Goal: Task Accomplishment & Management: Use online tool/utility

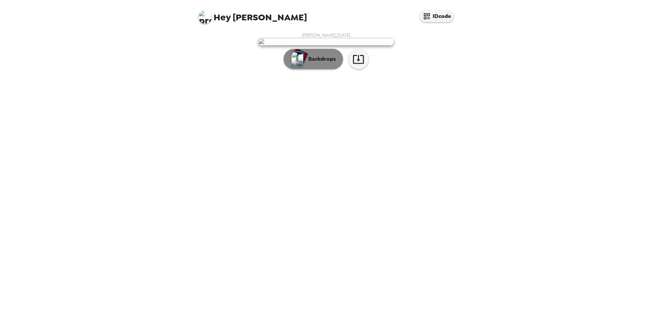
click at [315, 63] on p "Backdrops" at bounding box center [320, 59] width 31 height 8
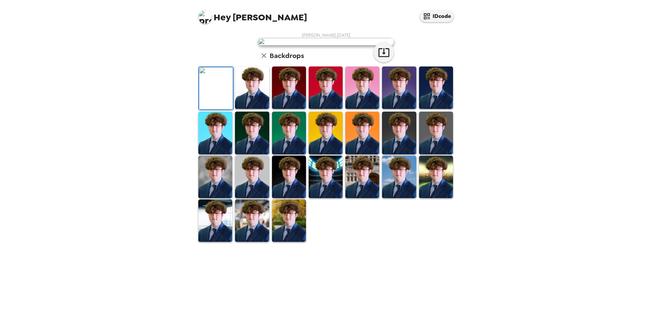
click at [244, 109] on img at bounding box center [252, 88] width 34 height 42
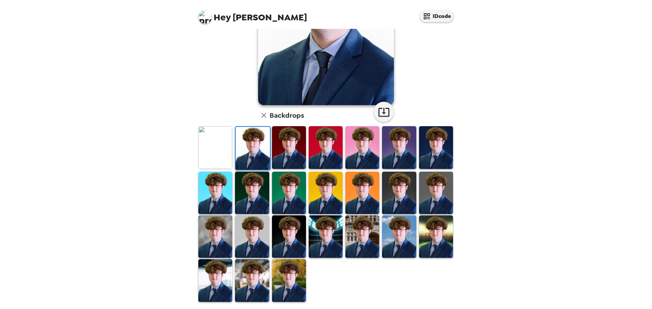
click at [281, 287] on img at bounding box center [289, 281] width 34 height 42
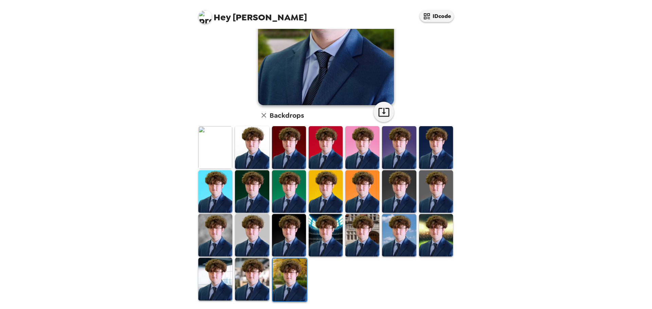
click at [262, 272] on img at bounding box center [252, 279] width 34 height 42
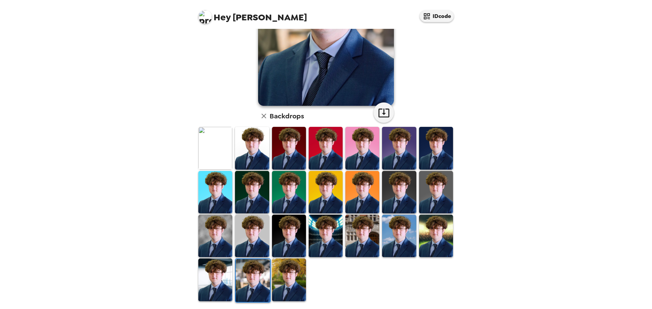
click at [432, 248] on img at bounding box center [436, 236] width 34 height 42
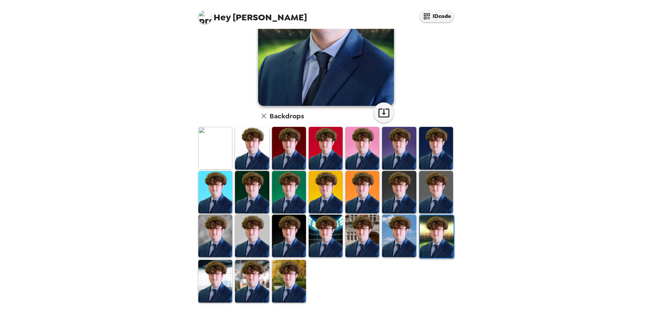
scroll to position [34, 0]
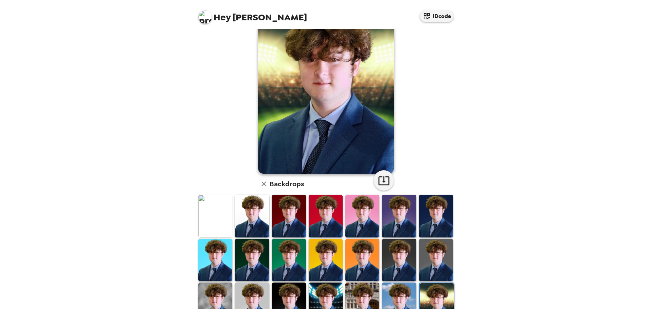
click at [406, 286] on img at bounding box center [399, 304] width 34 height 42
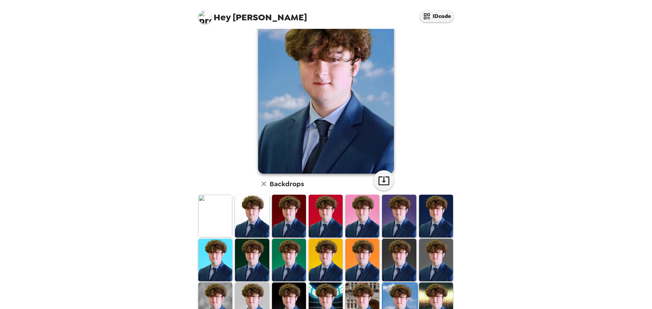
click at [368, 286] on img at bounding box center [362, 304] width 34 height 42
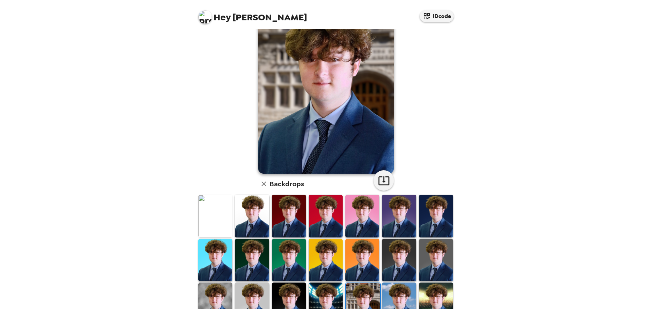
scroll to position [0, 0]
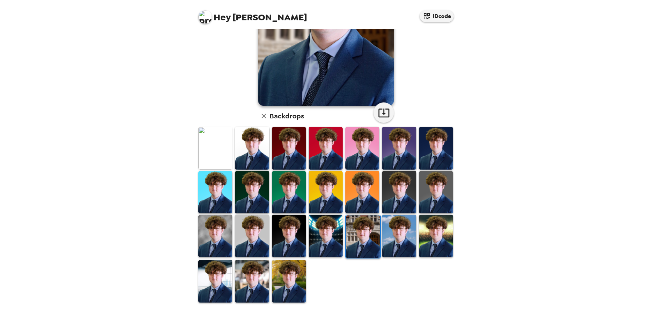
click at [325, 250] on img at bounding box center [326, 236] width 34 height 42
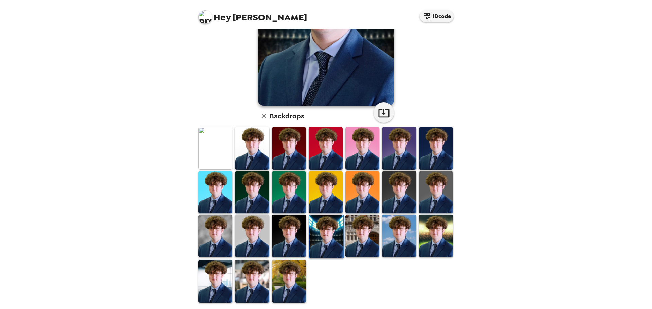
click at [287, 237] on img at bounding box center [289, 236] width 34 height 42
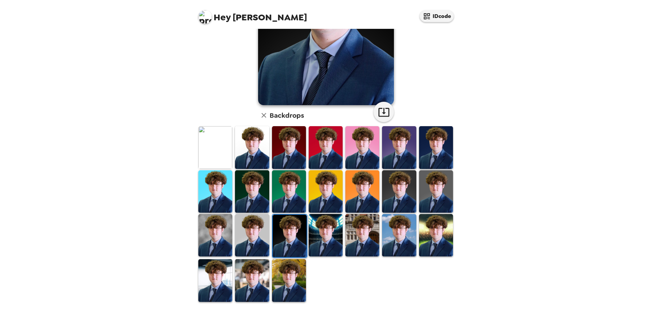
click at [229, 268] on img at bounding box center [215, 281] width 34 height 42
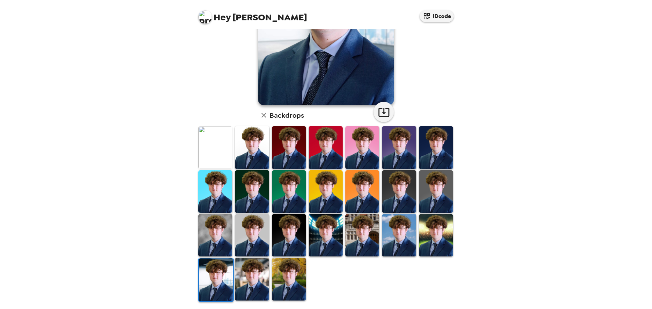
click at [286, 274] on img at bounding box center [289, 279] width 34 height 42
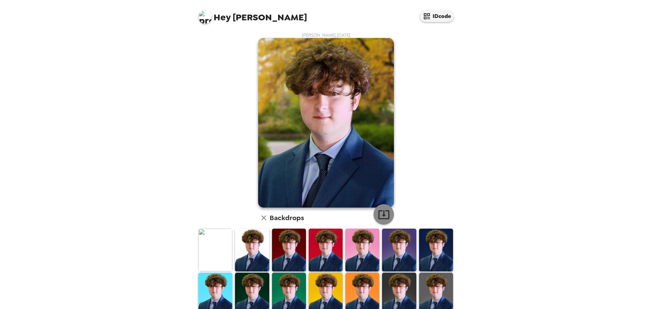
click at [385, 215] on icon "button" at bounding box center [384, 215] width 12 height 12
